Goal: Information Seeking & Learning: Learn about a topic

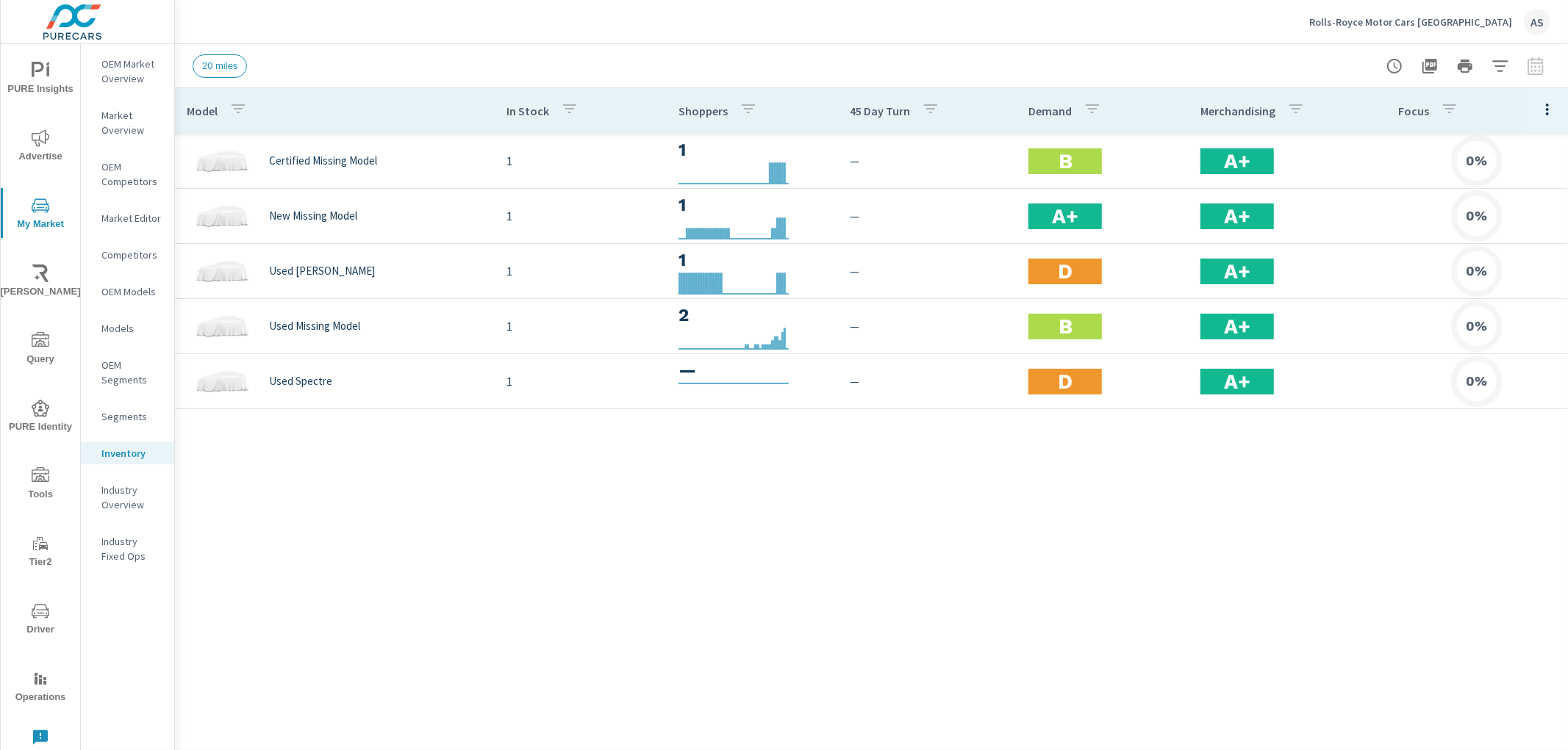
click at [622, 655] on div "Model In Stock Shoppers 45 Day Turn Demand Merchandising Focus Certified Missin…" at bounding box center [872, 408] width 1393 height 640
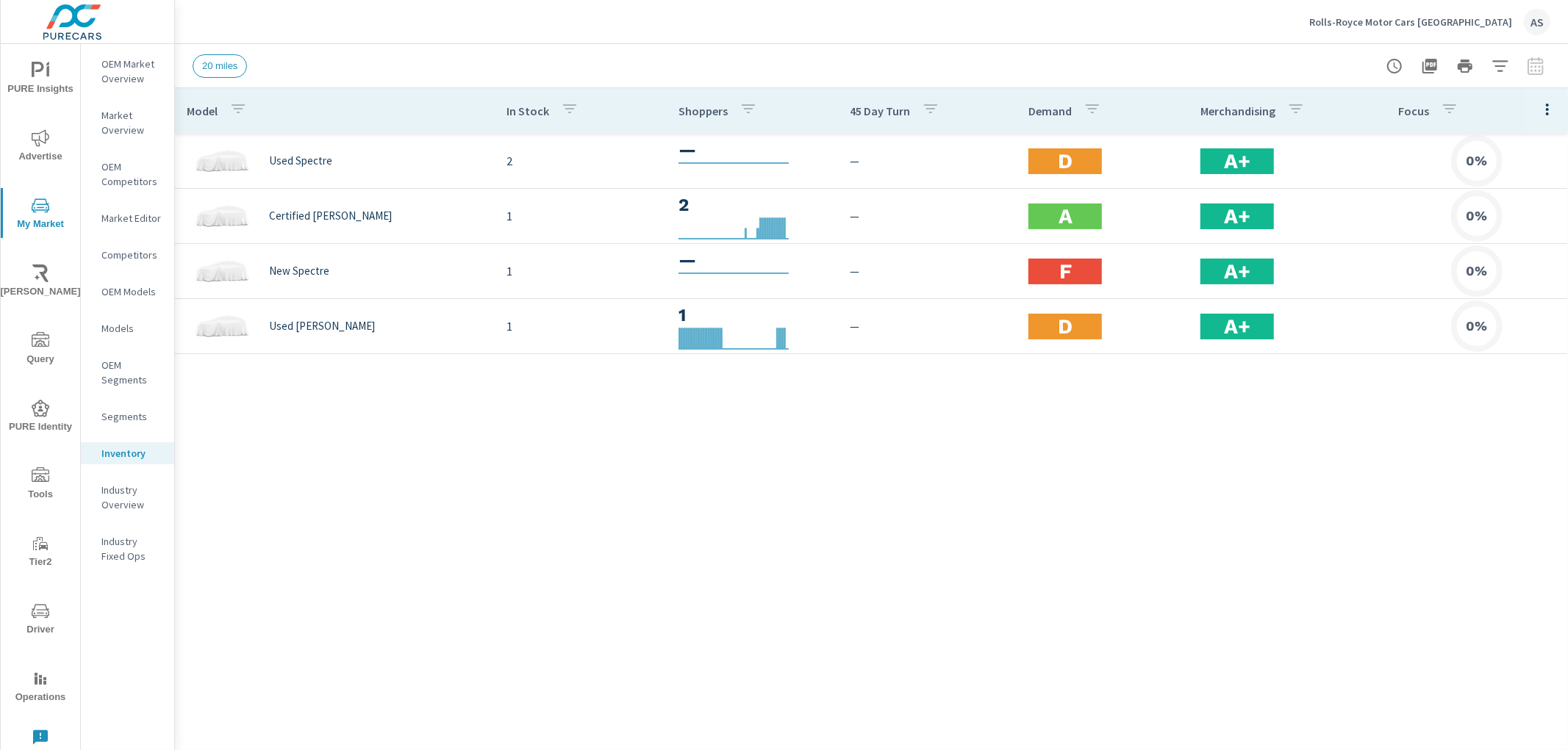
click at [1358, 580] on div "Model In Stock Shoppers 45 Day Turn Demand Merchandising Focus Used Spectre 2 —…" at bounding box center [872, 408] width 1393 height 640
click at [531, 405] on div "Model In Stock Shoppers 45 Day Turn Demand Merchandising Focus Used Spectre 2 —…" at bounding box center [872, 408] width 1393 height 640
click at [684, 454] on div "Model In Stock Shoppers 45 Day Turn Demand Merchandising Focus Used Spectre 2 —…" at bounding box center [872, 408] width 1393 height 640
click at [741, 416] on div "Model In Stock Shoppers 45 Day Turn Demand Merchandising Focus Used Spectre 2 —…" at bounding box center [872, 408] width 1393 height 640
click at [546, 424] on div "Model In Stock Shoppers 45 Day Turn Demand Merchandising Focus Used Spectre 2 —…" at bounding box center [872, 408] width 1393 height 640
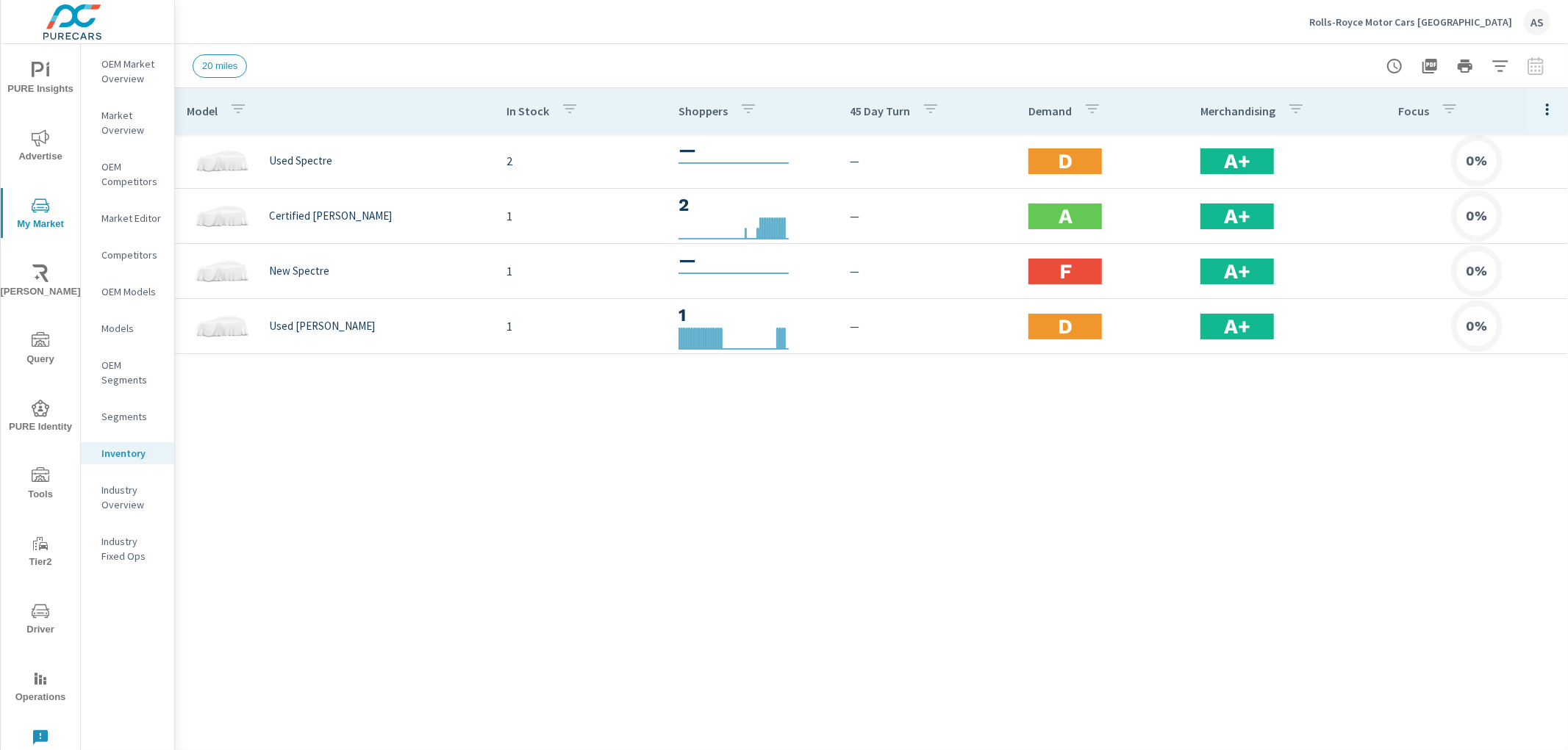
click at [542, 526] on div "Model In Stock Shoppers 45 Day Turn Demand Merchandising Focus Used Spectre 2 —…" at bounding box center [872, 408] width 1393 height 640
click at [39, 67] on icon "nav menu" at bounding box center [41, 71] width 18 height 18
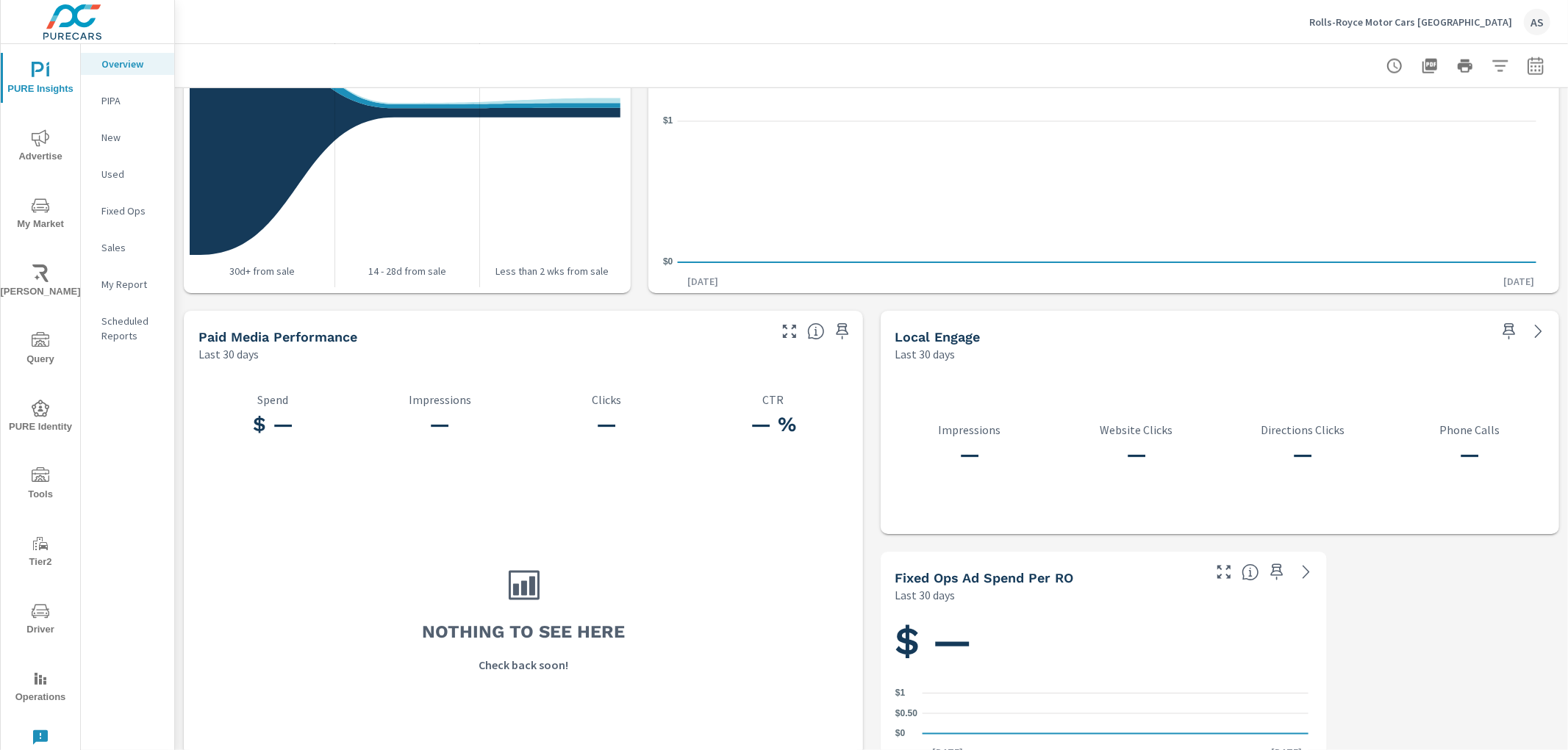
scroll to position [1747, 0]
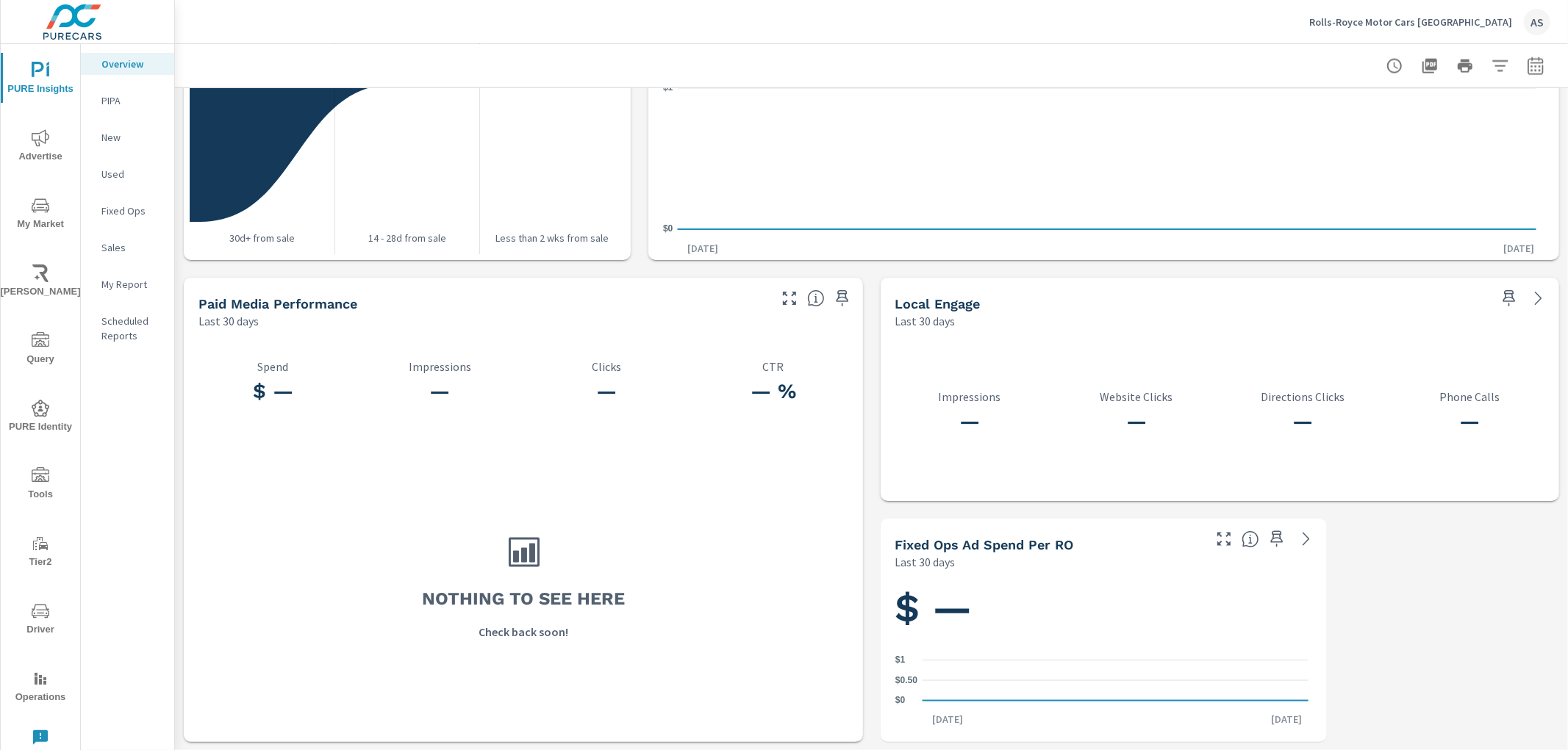
click at [110, 140] on p "New" at bounding box center [132, 137] width 61 height 15
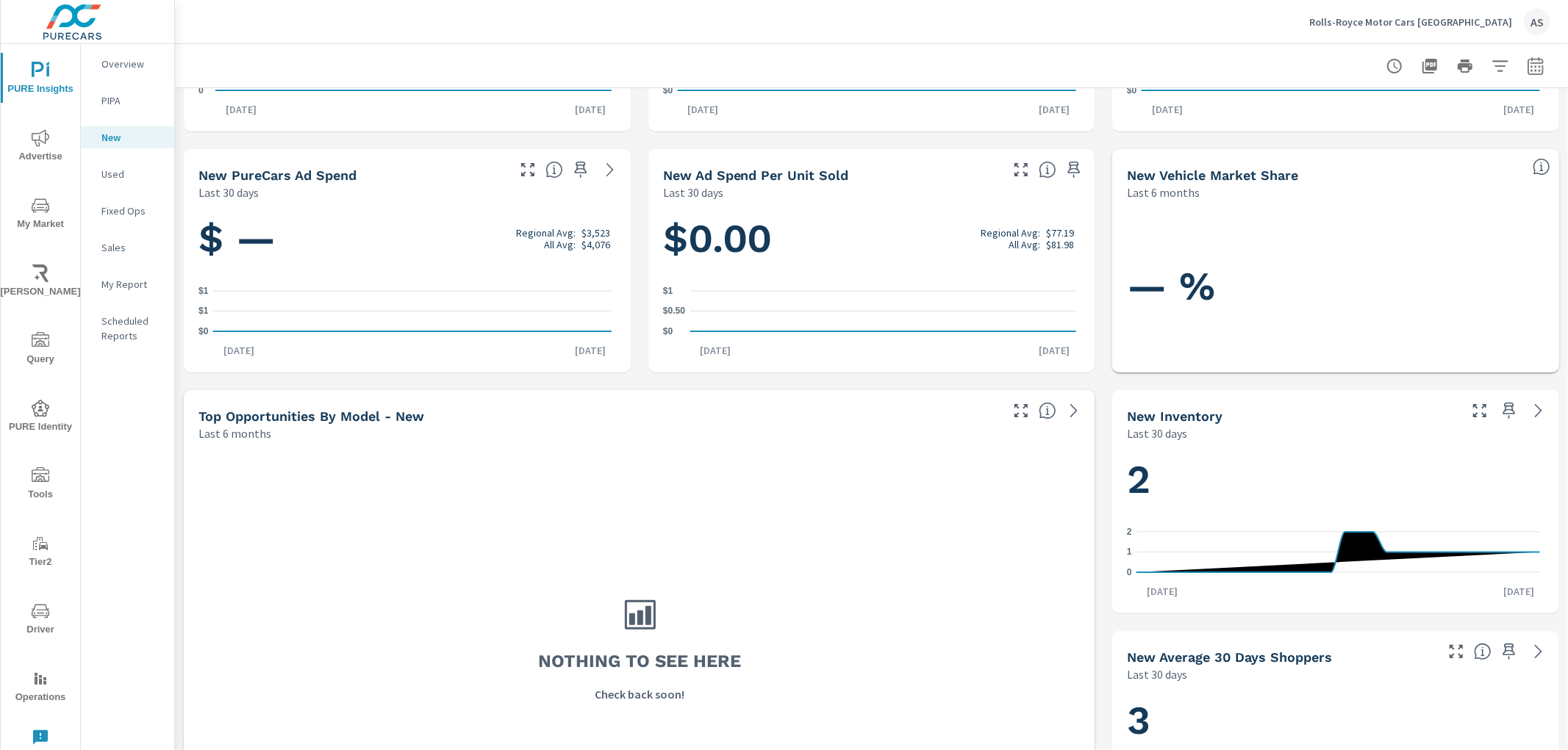
scroll to position [245, 0]
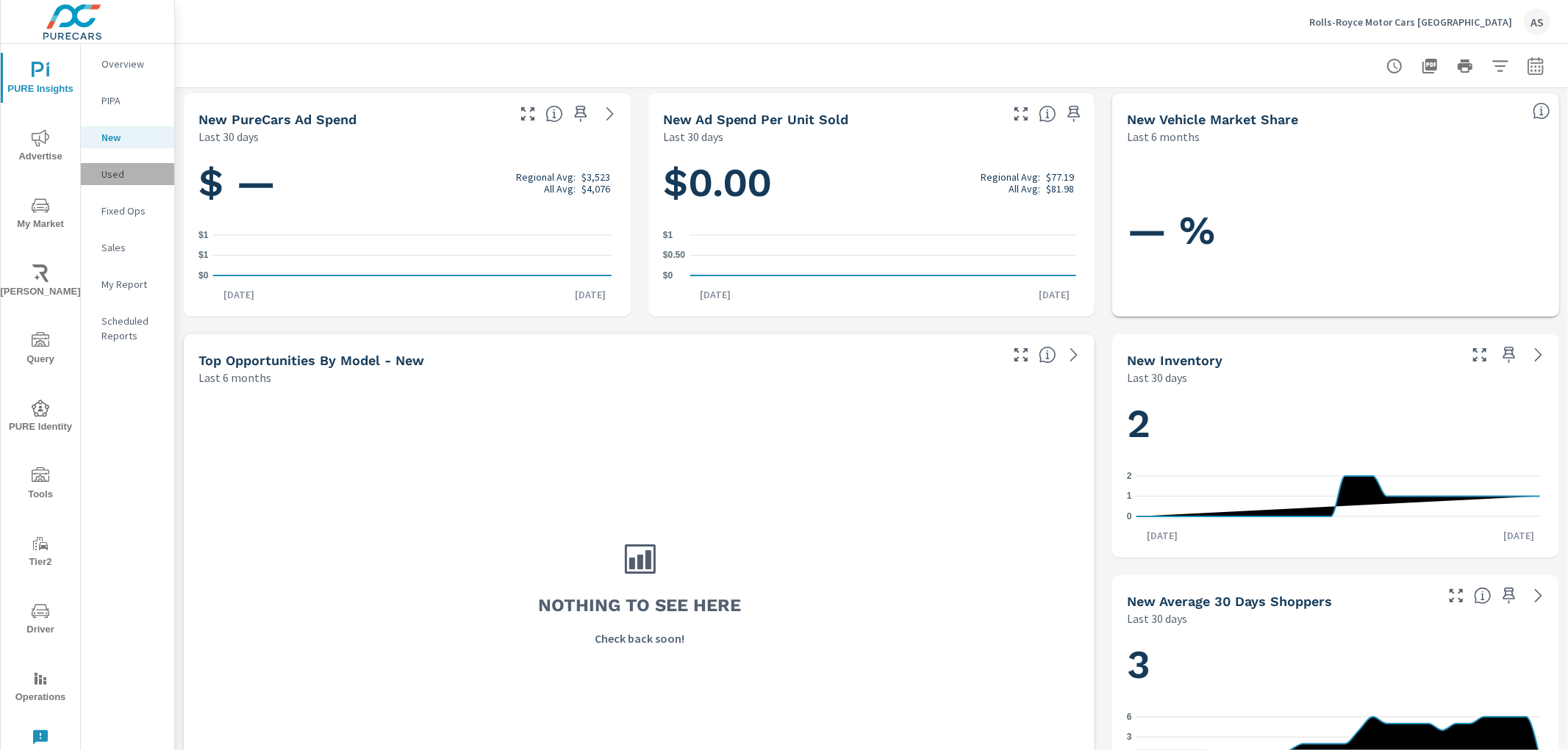
click at [107, 165] on div "Used" at bounding box center [127, 174] width 94 height 22
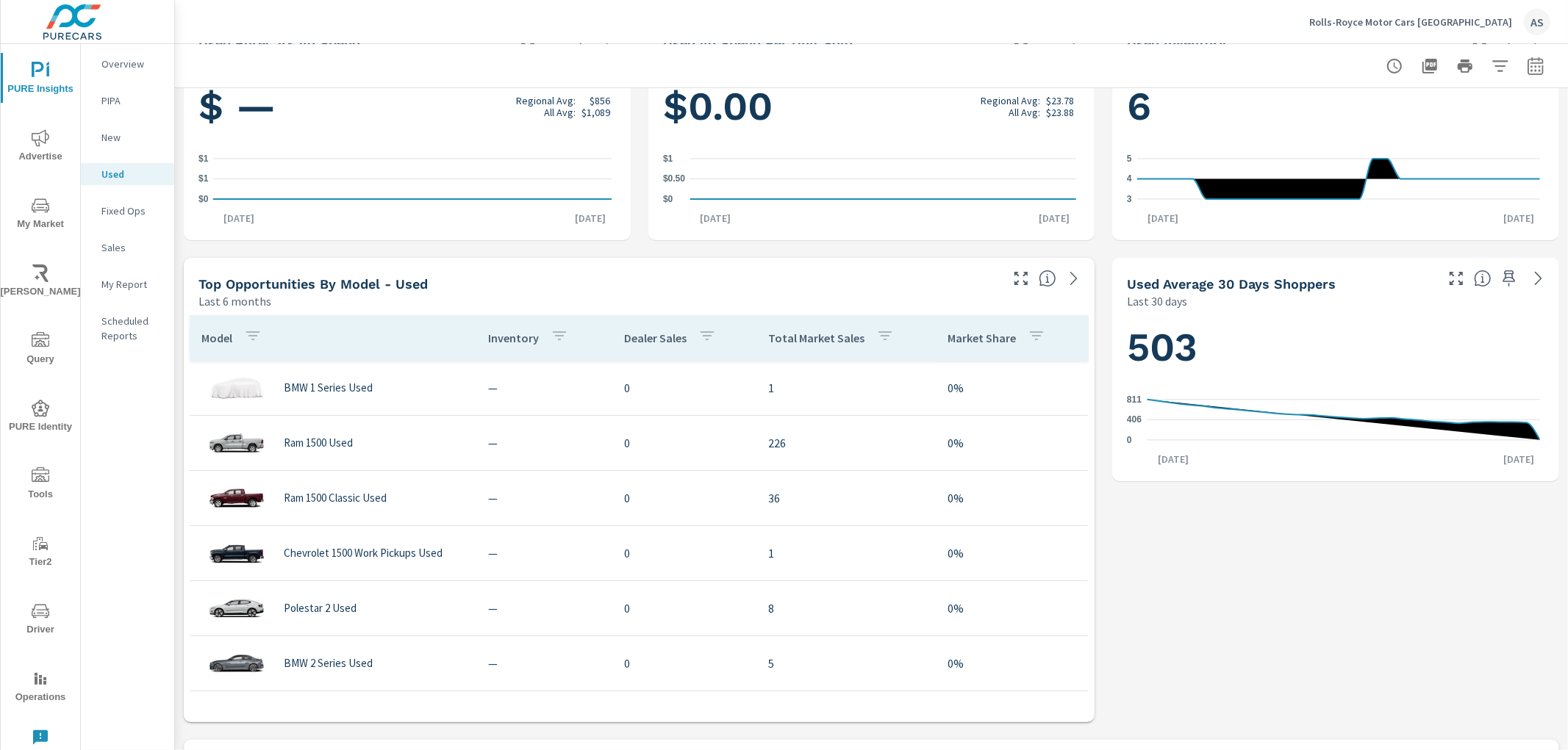
scroll to position [326, 0]
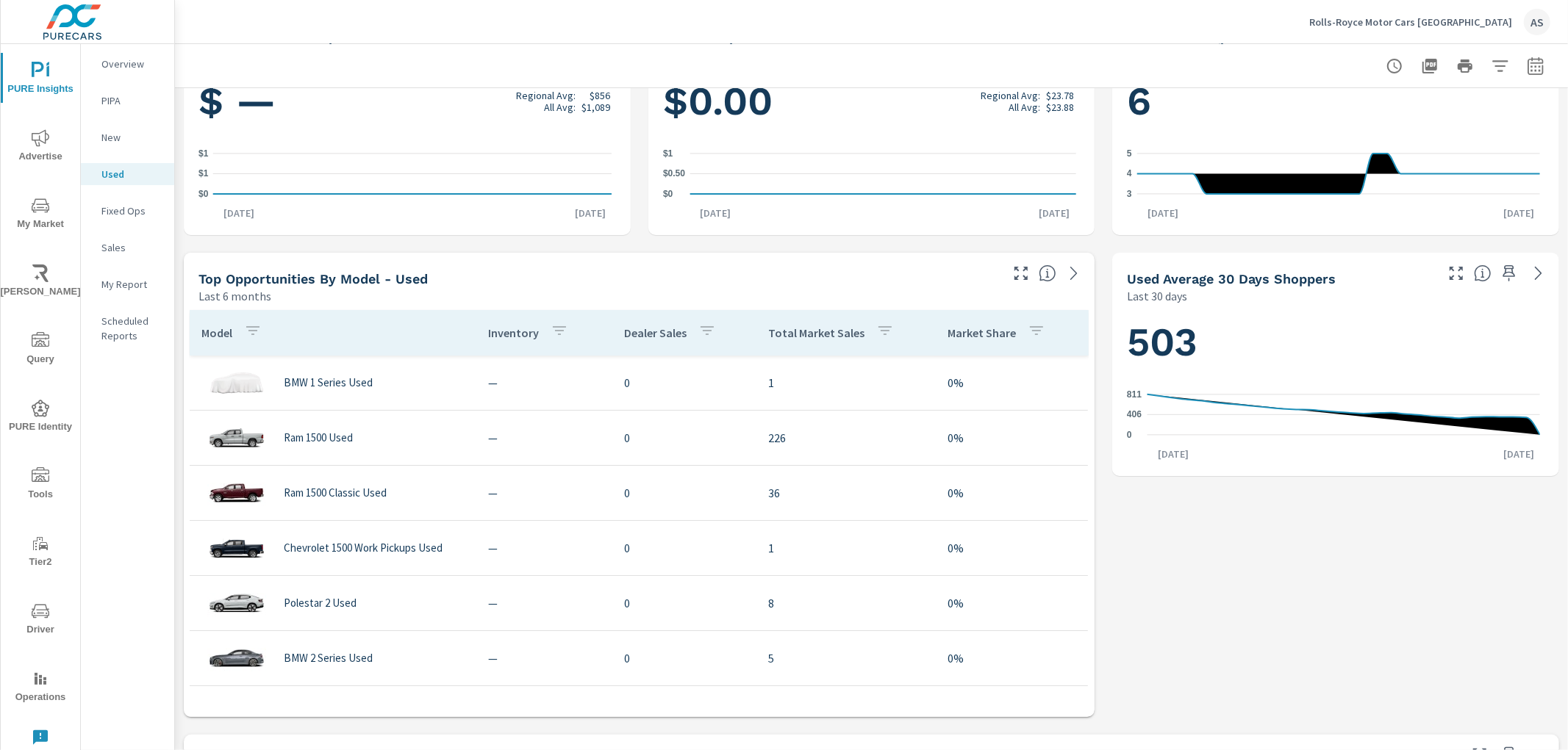
click at [51, 226] on span "My Market" at bounding box center [41, 215] width 71 height 36
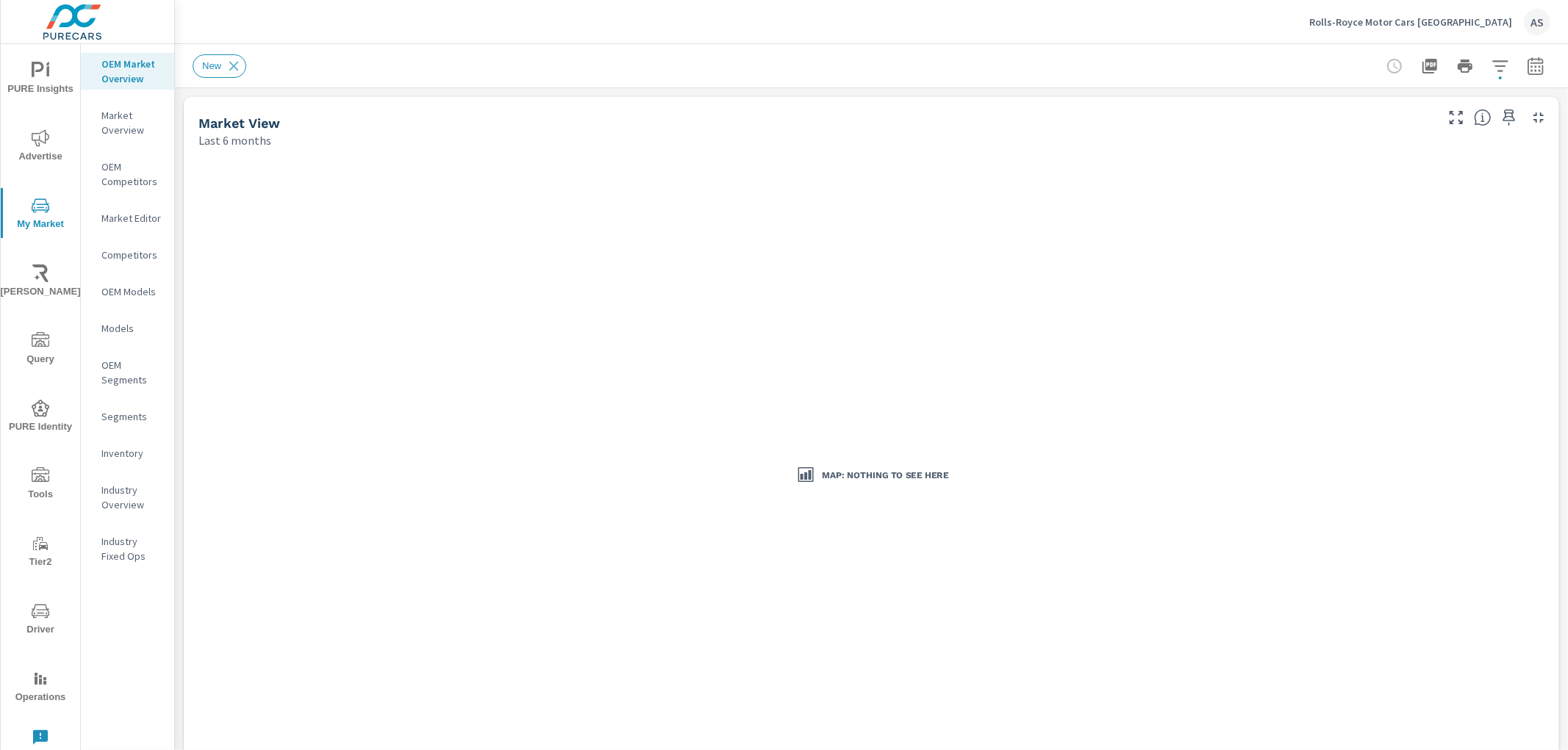
click at [125, 496] on p "Industry Overview" at bounding box center [132, 496] width 61 height 29
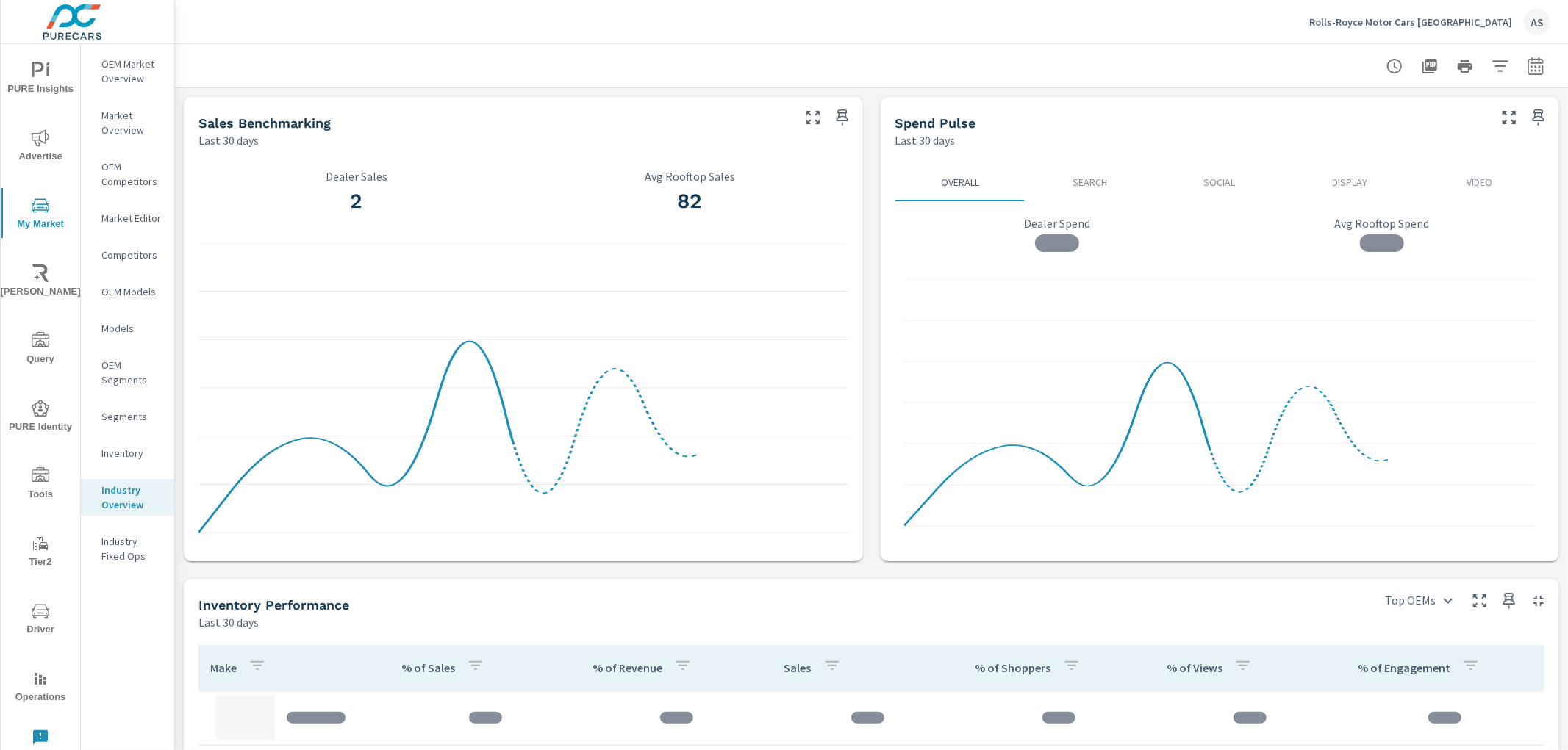
click at [177, 564] on div "Sales Benchmarking Last 30 days 2 Dealer Sales 82 Avg Rooftop Sales Spend Pulse…" at bounding box center [872, 691] width 1393 height 1205
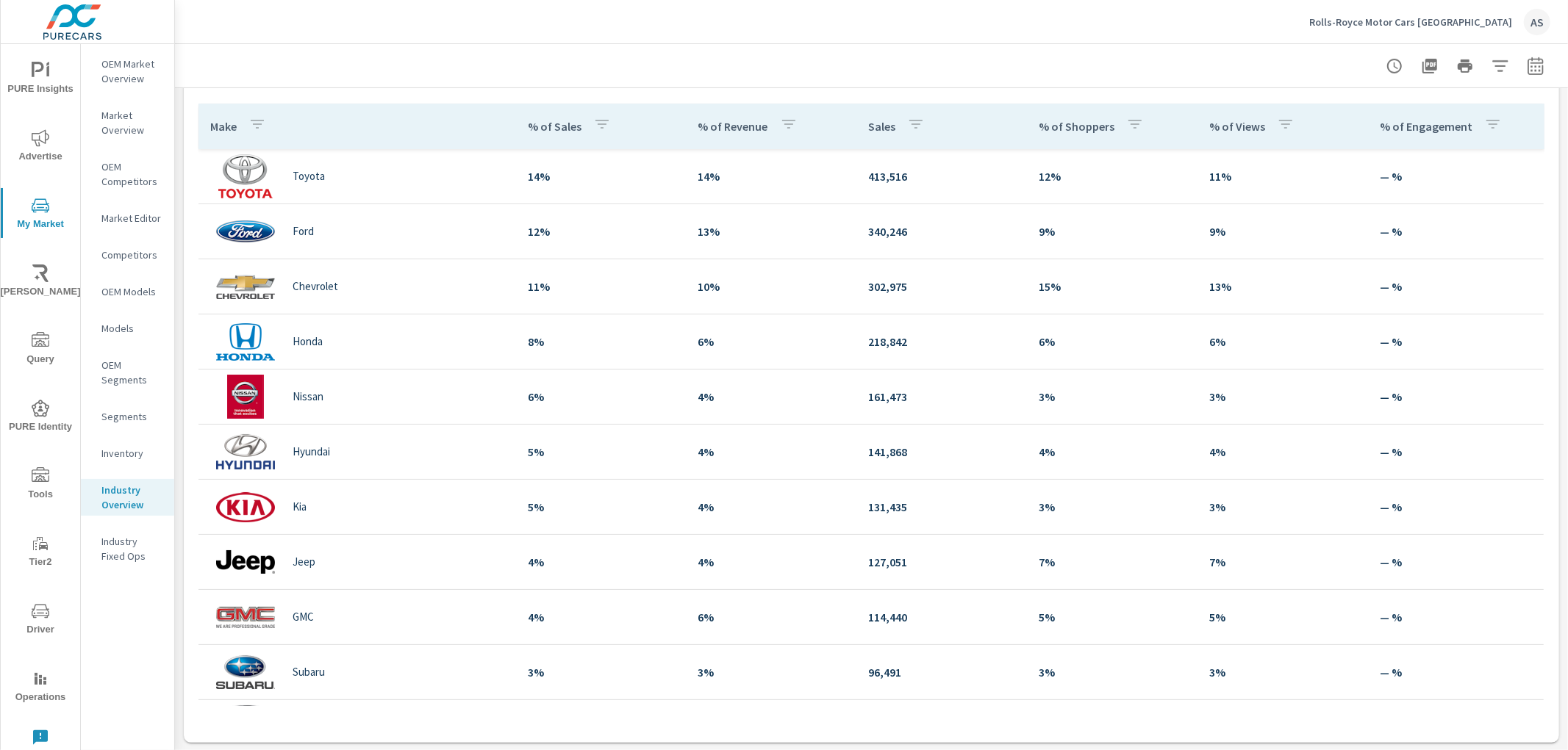
scroll to position [542, 0]
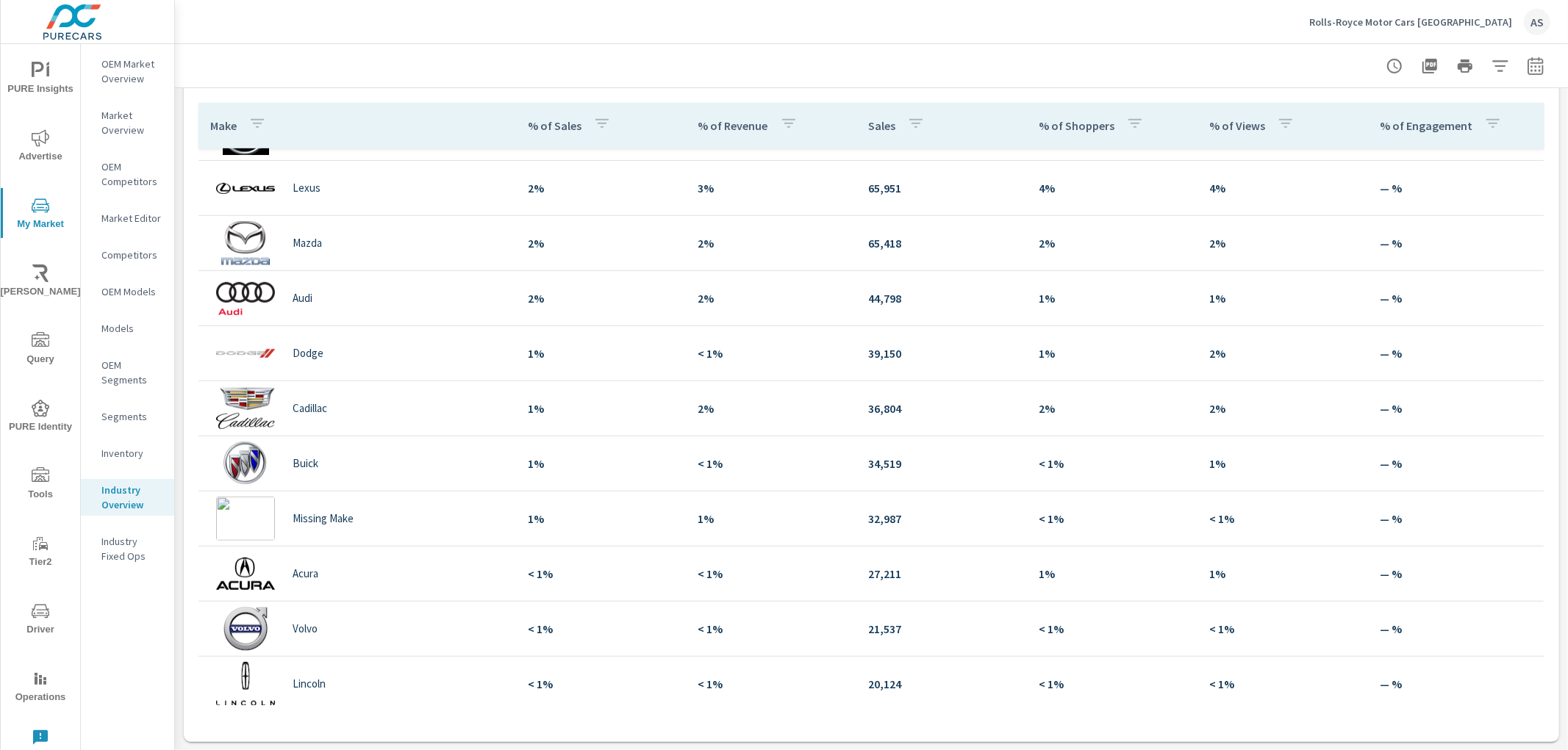
scroll to position [816, 0]
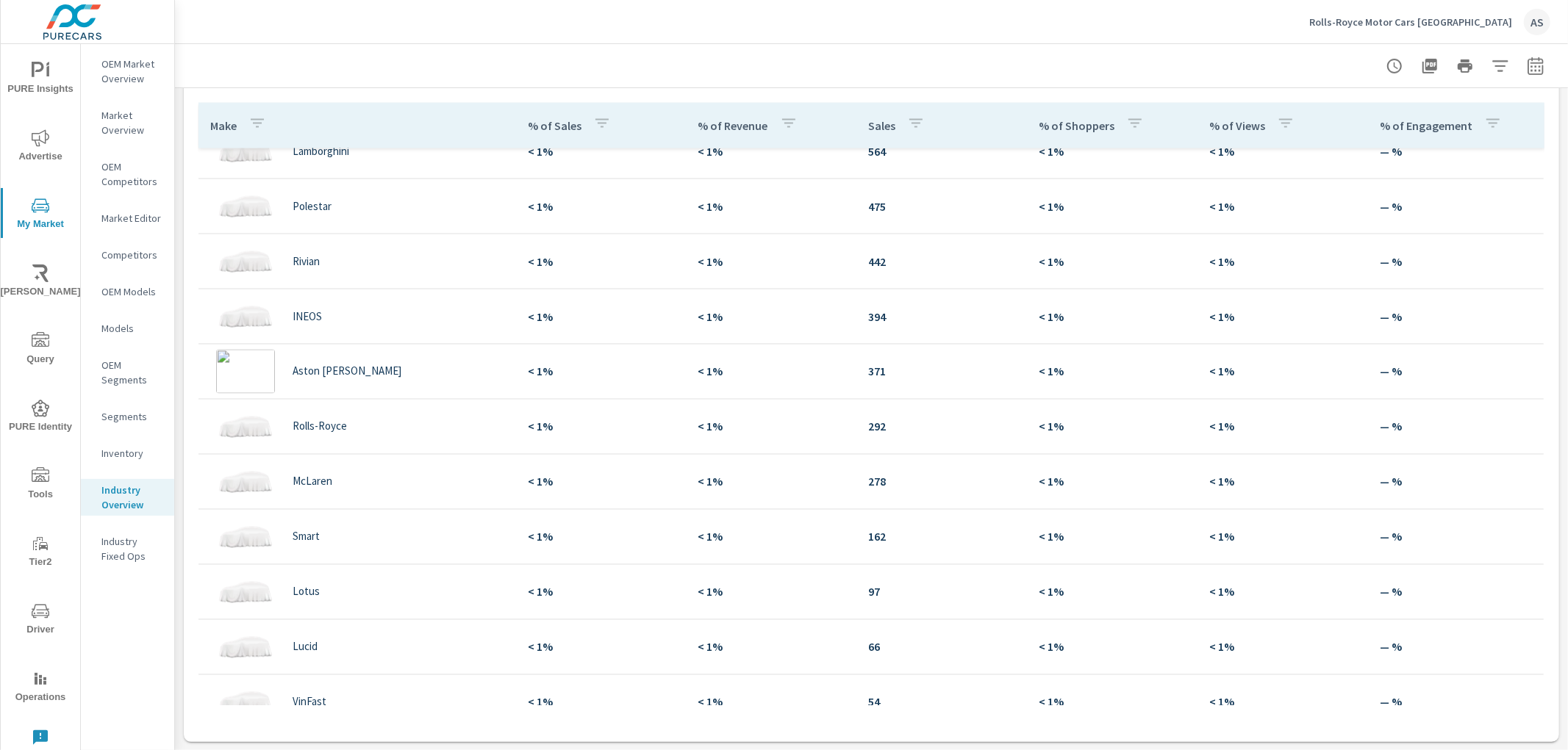
scroll to position [2149, 0]
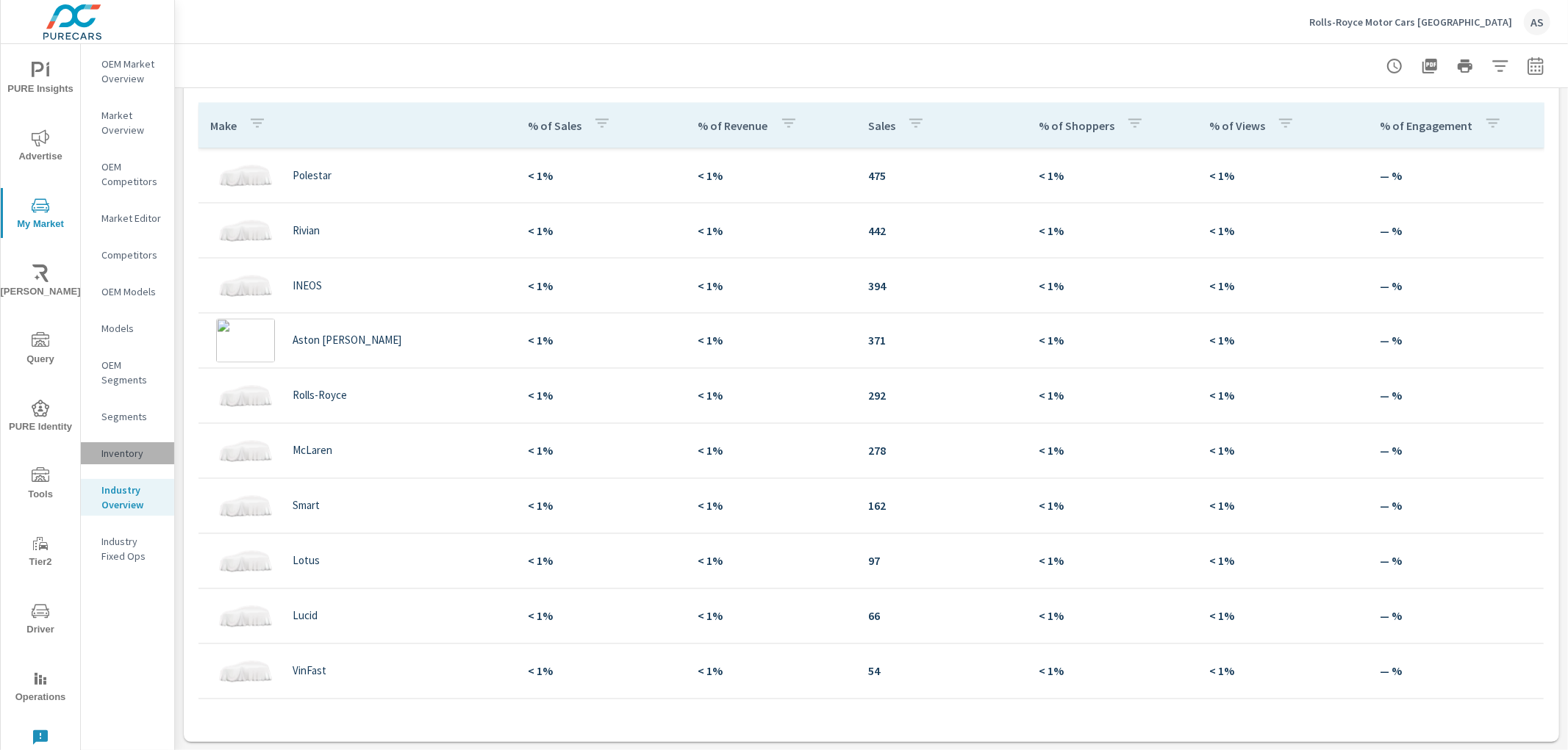
click at [128, 452] on p "Inventory" at bounding box center [132, 453] width 61 height 15
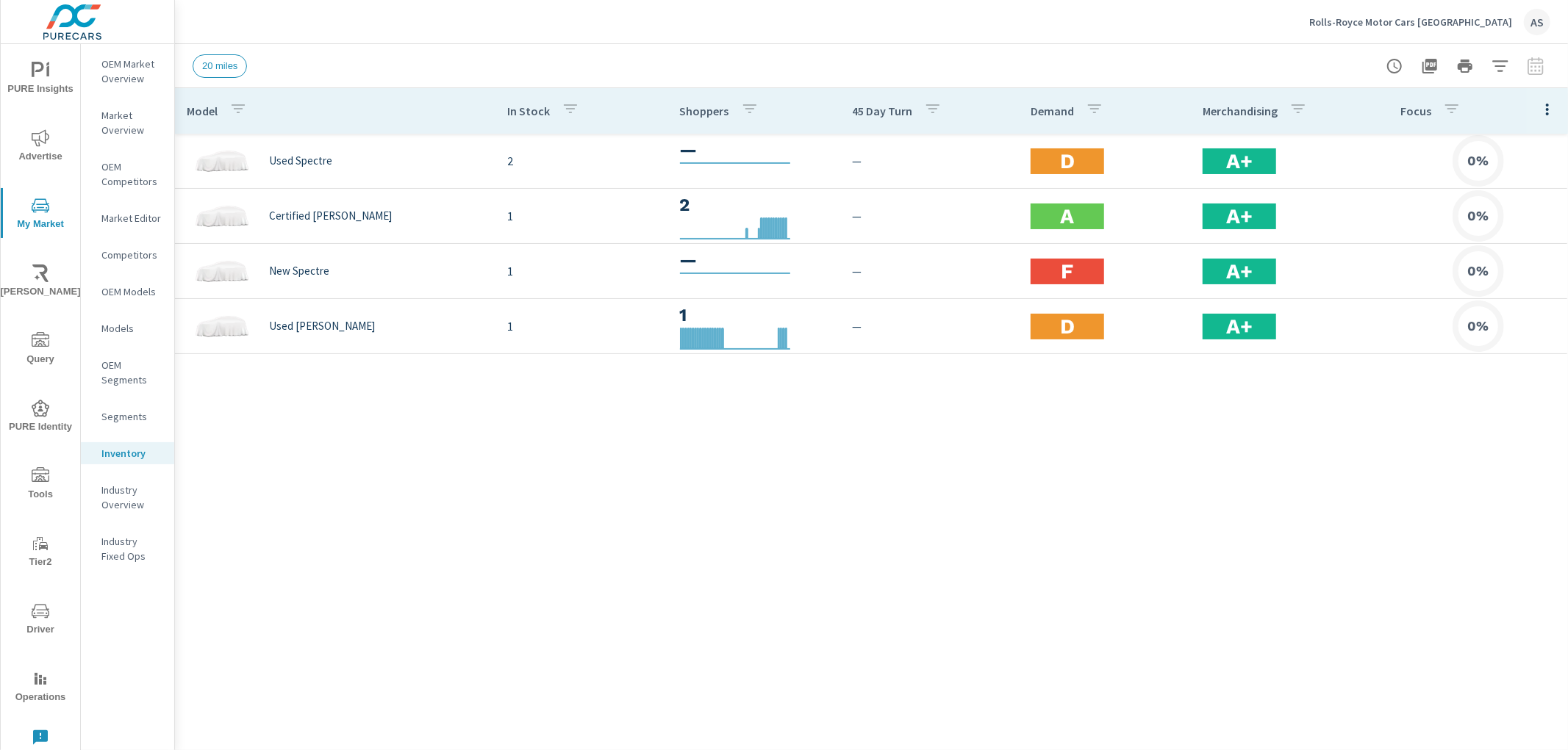
click at [707, 564] on div "Model In Stock Shoppers 45 Day Turn Demand Merchandising Focus Used Spectre 2 —…" at bounding box center [872, 408] width 1393 height 640
click at [321, 442] on div "Model In Stock Shoppers 45 Day Turn Demand Merchandising Focus Used Spectre 2 —…" at bounding box center [872, 408] width 1393 height 640
click at [1111, 414] on div "Model In Stock Shoppers 45 Day Turn Demand Merchandising Focus Used Spectre 2 —…" at bounding box center [872, 408] width 1393 height 640
